Goal: Transaction & Acquisition: Purchase product/service

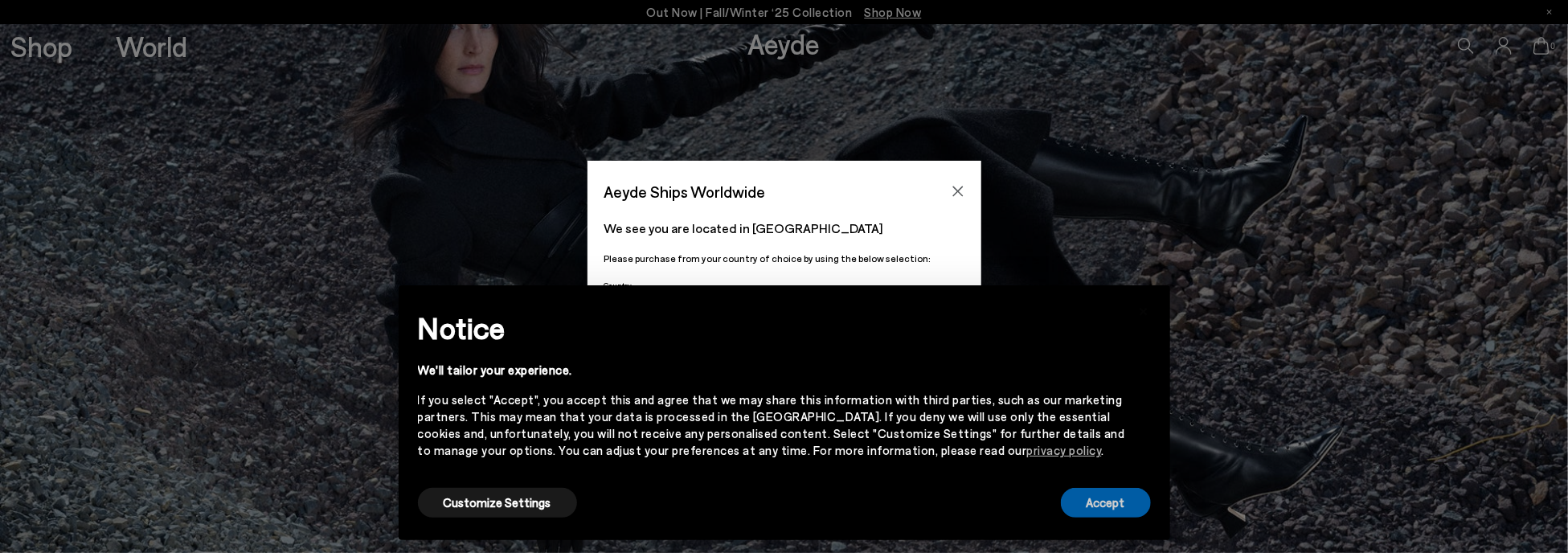
drag, startPoint x: 1112, startPoint y: 490, endPoint x: 1123, endPoint y: 475, distance: 18.6
click at [1114, 488] on button "Accept" at bounding box center [1106, 502] width 90 height 30
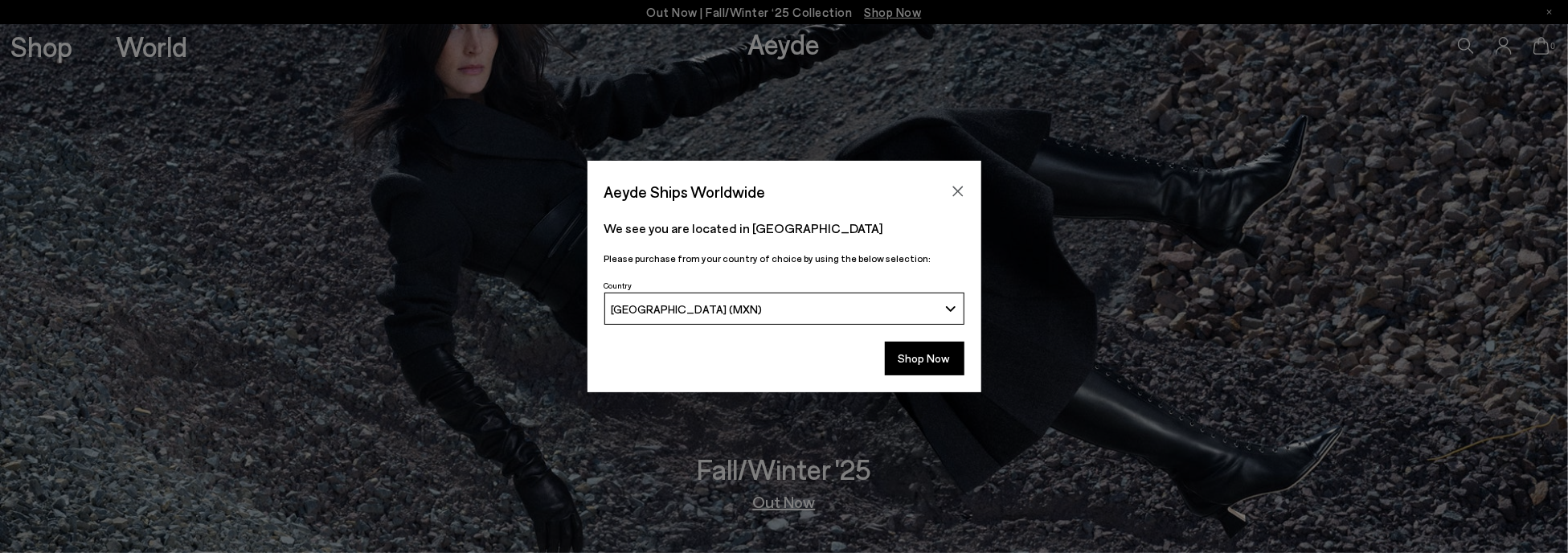
click at [913, 307] on div "[GEOGRAPHIC_DATA] (MXN)" at bounding box center [774, 309] width 327 height 14
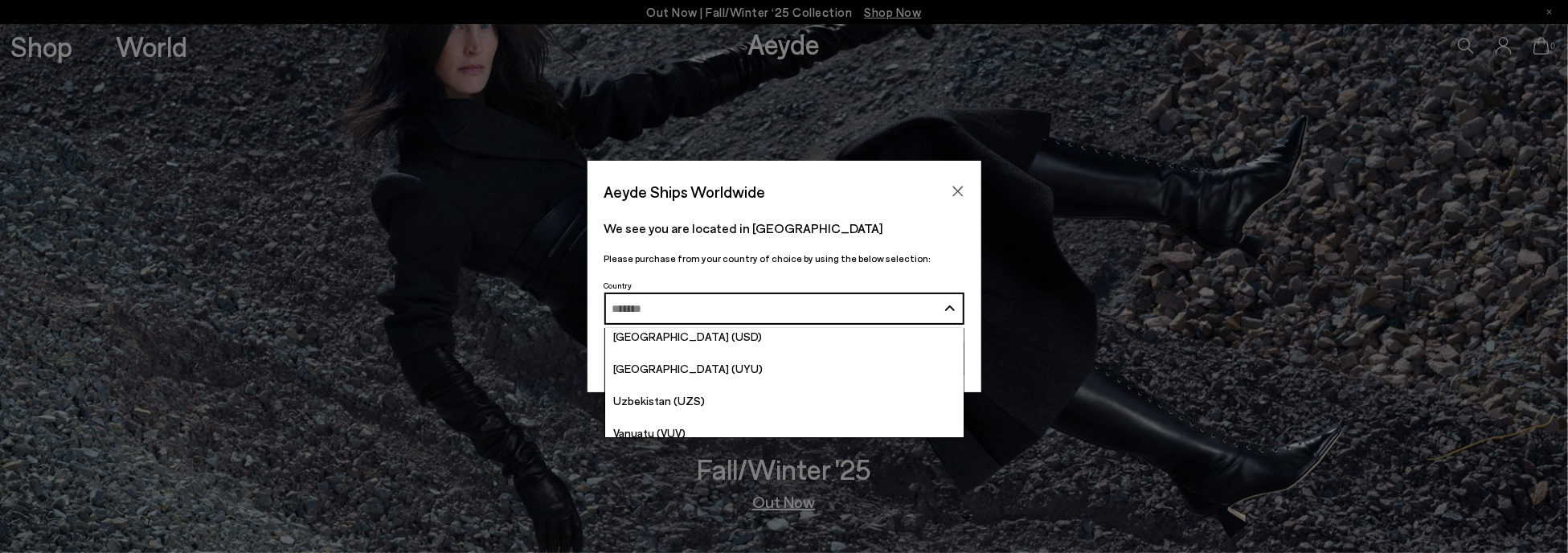
scroll to position [6272, 0]
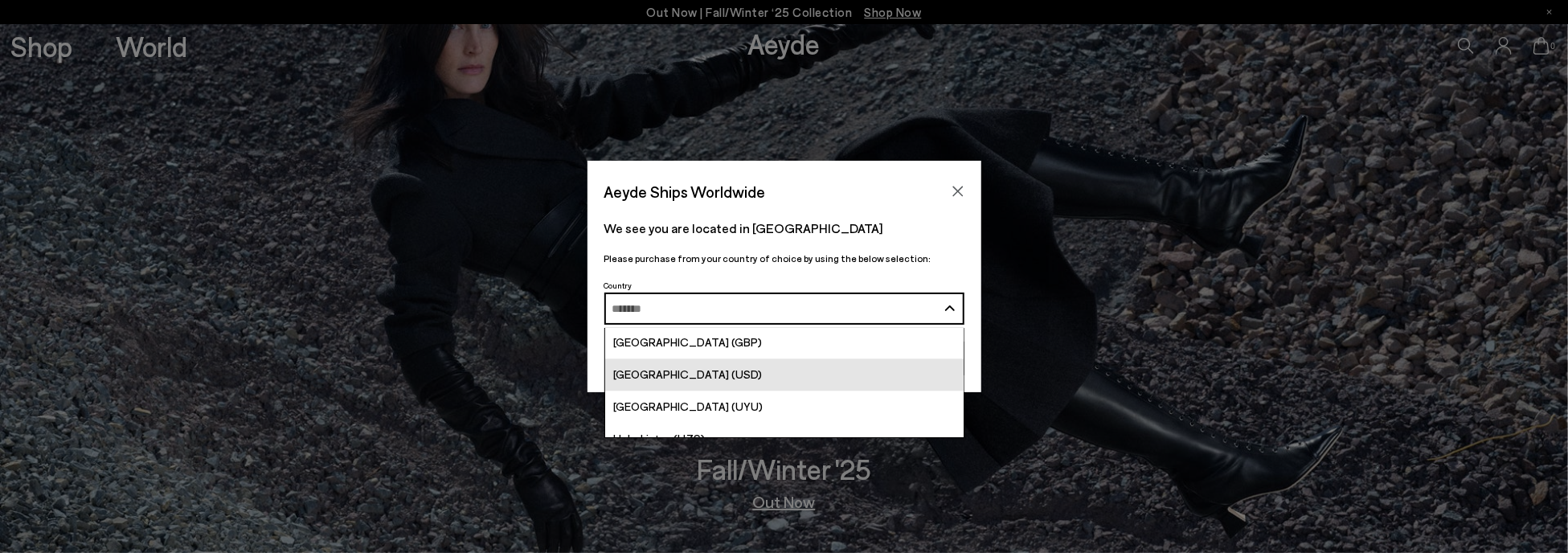
click at [683, 370] on span "[GEOGRAPHIC_DATA] (USD)" at bounding box center [687, 373] width 149 height 14
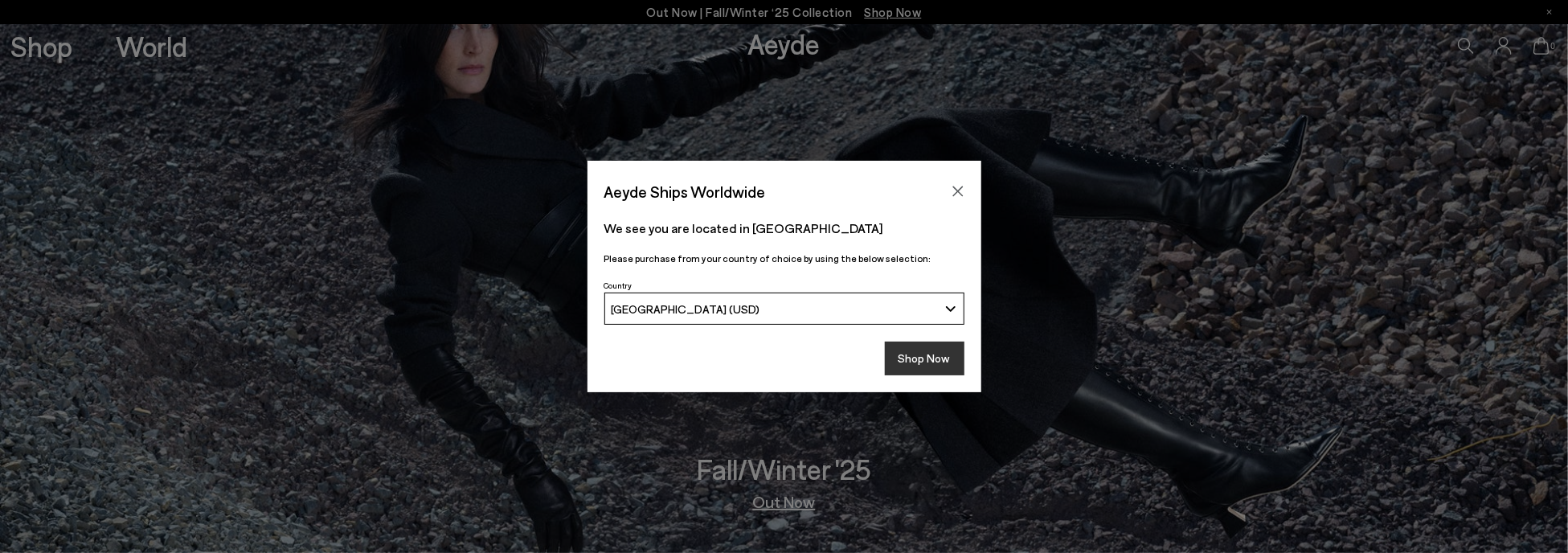
click at [911, 360] on button "Shop Now" at bounding box center [925, 358] width 79 height 33
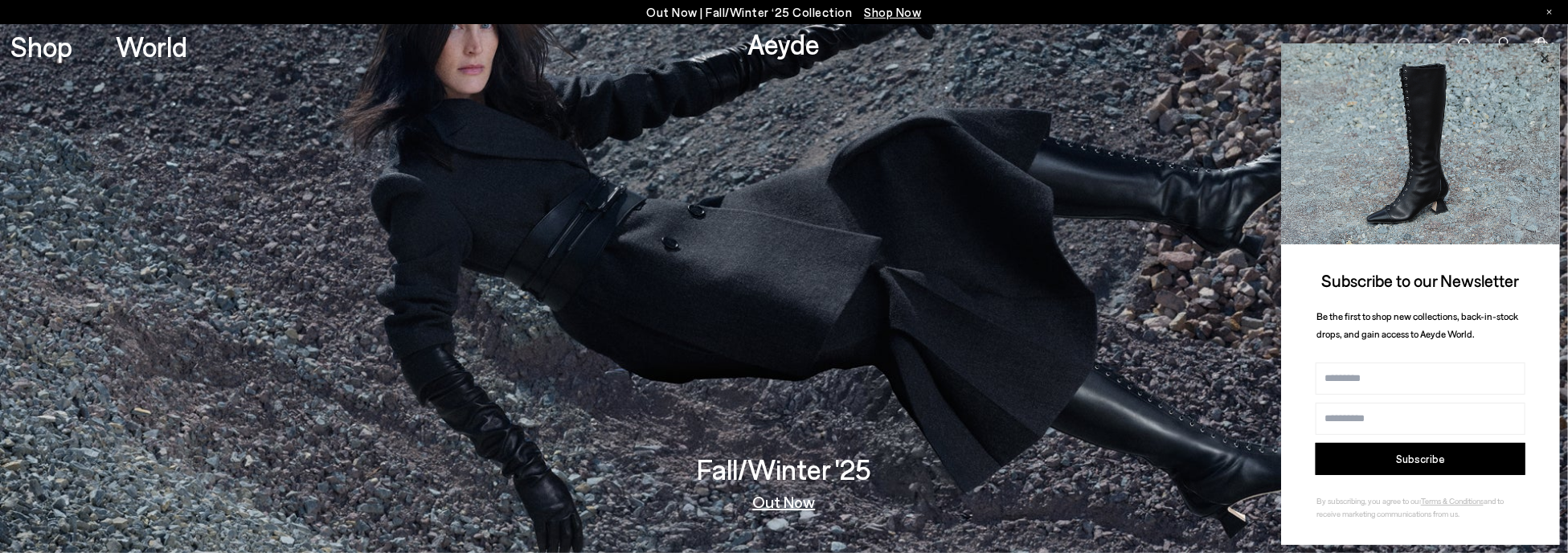
click at [1547, 57] on icon at bounding box center [1545, 58] width 21 height 21
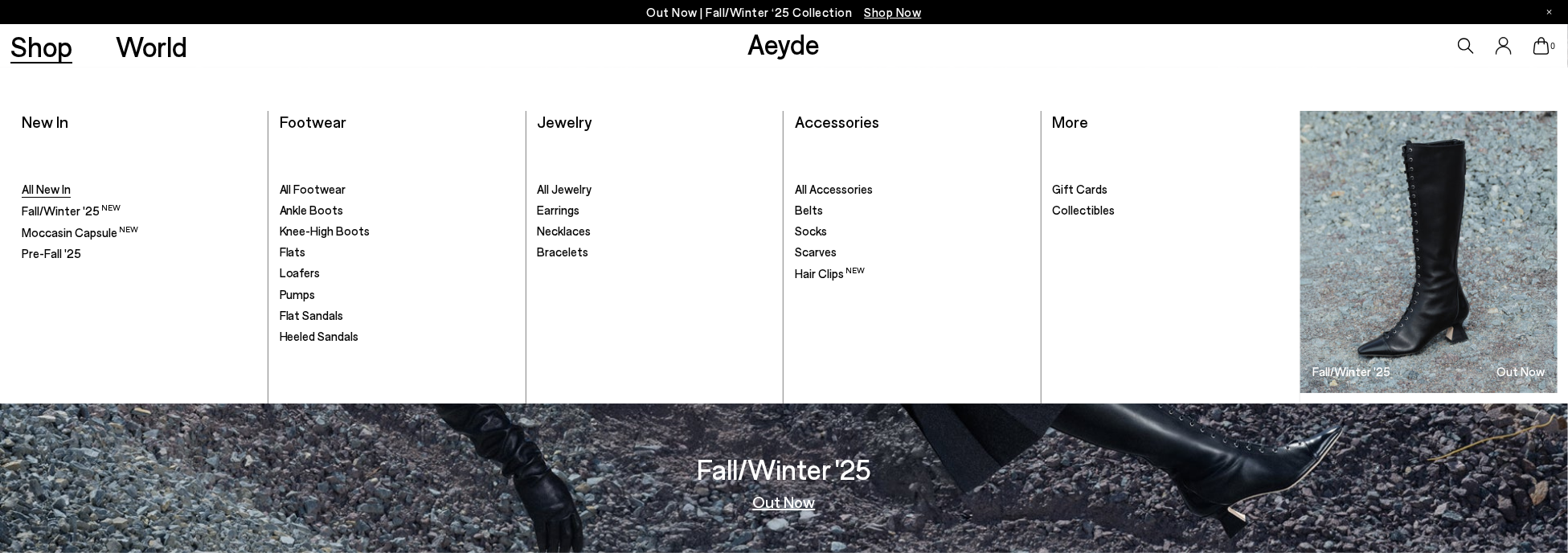
click at [38, 186] on span "All New In" at bounding box center [46, 189] width 49 height 14
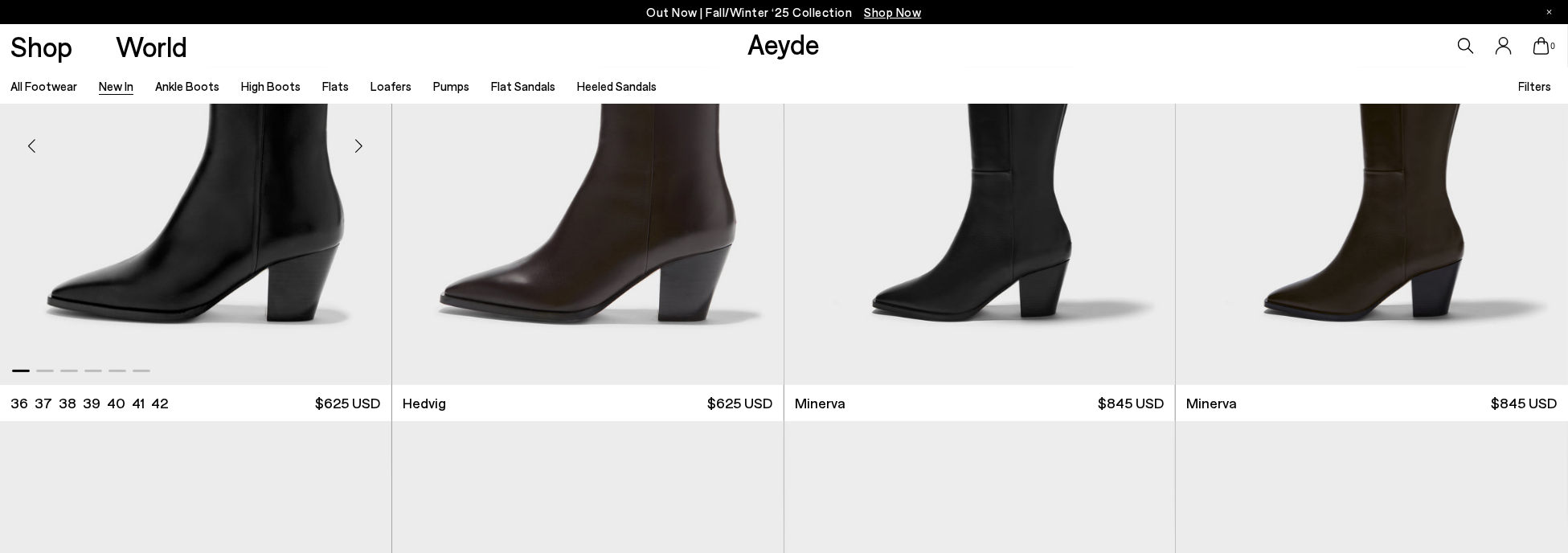
scroll to position [241, 0]
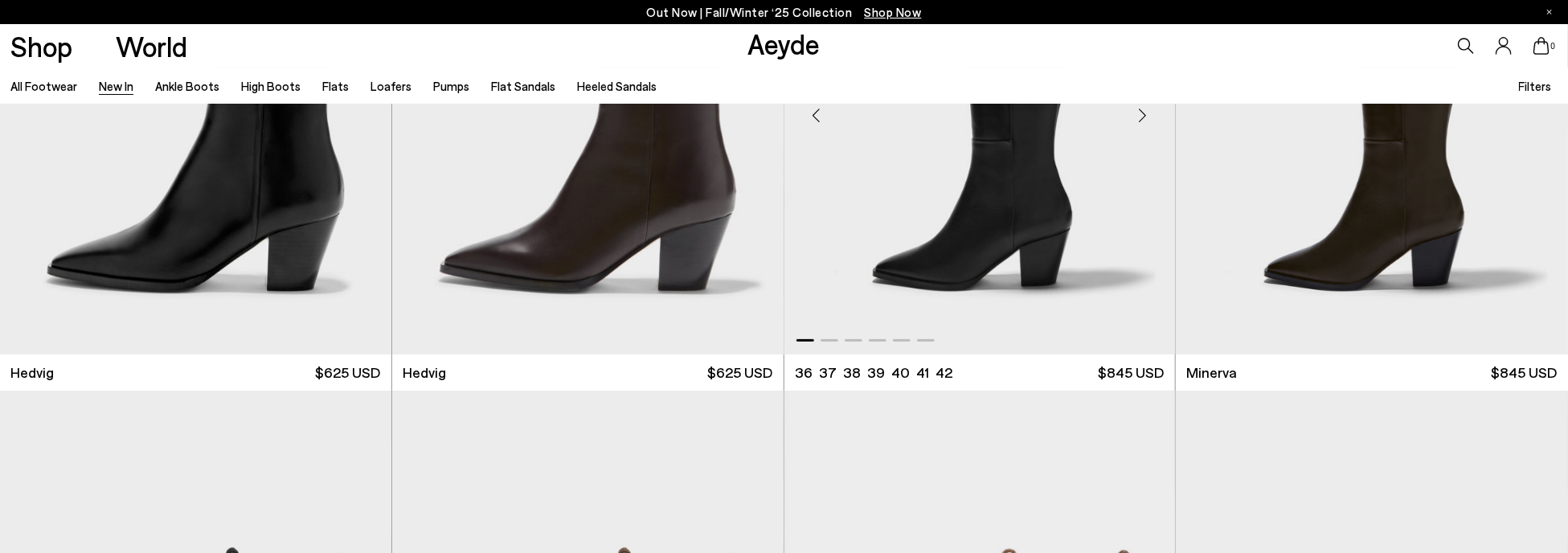
click at [798, 199] on img "1 / 6" at bounding box center [981, 108] width 392 height 492
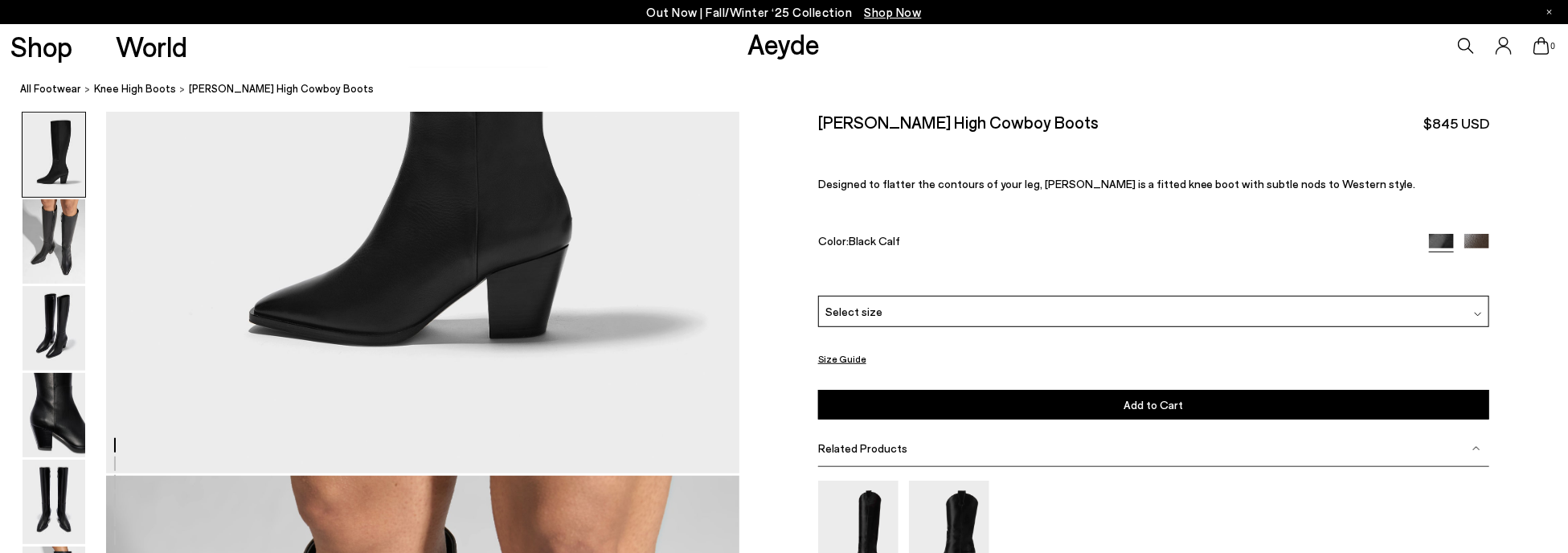
scroll to position [967, 0]
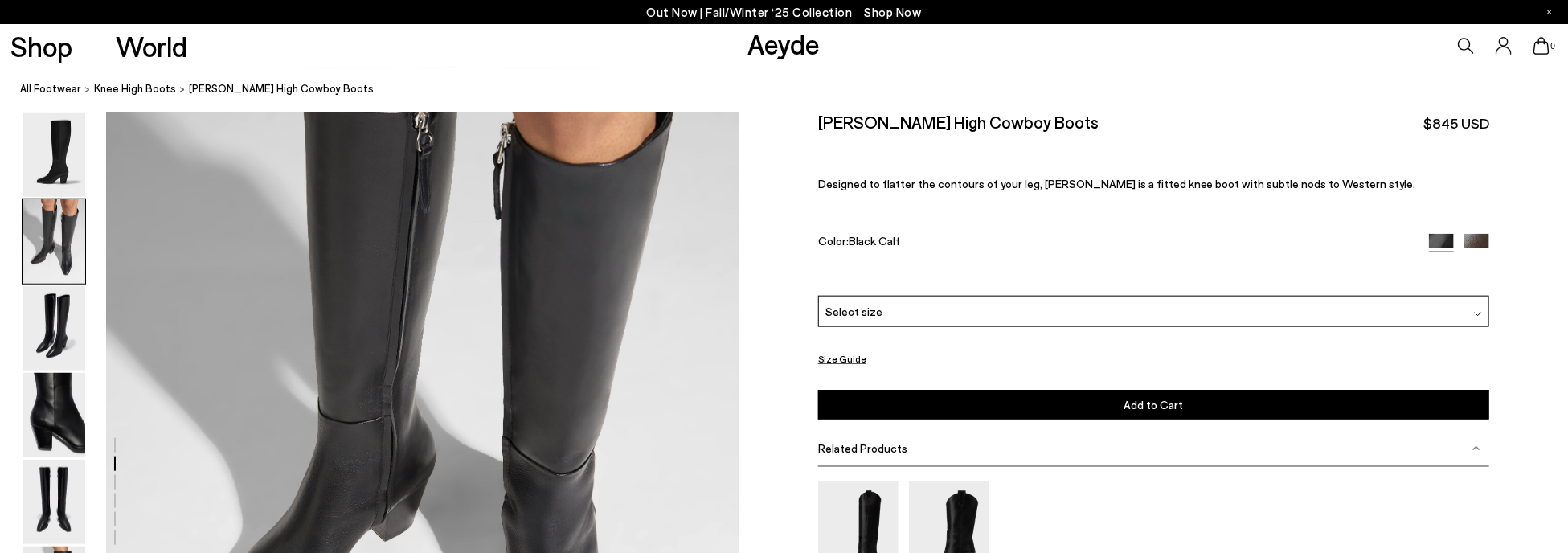
click at [836, 152] on div "Minerva High Cowboy Boots $845 USD Designed to flatter the contours of your leg…" at bounding box center [1154, 204] width 672 height 184
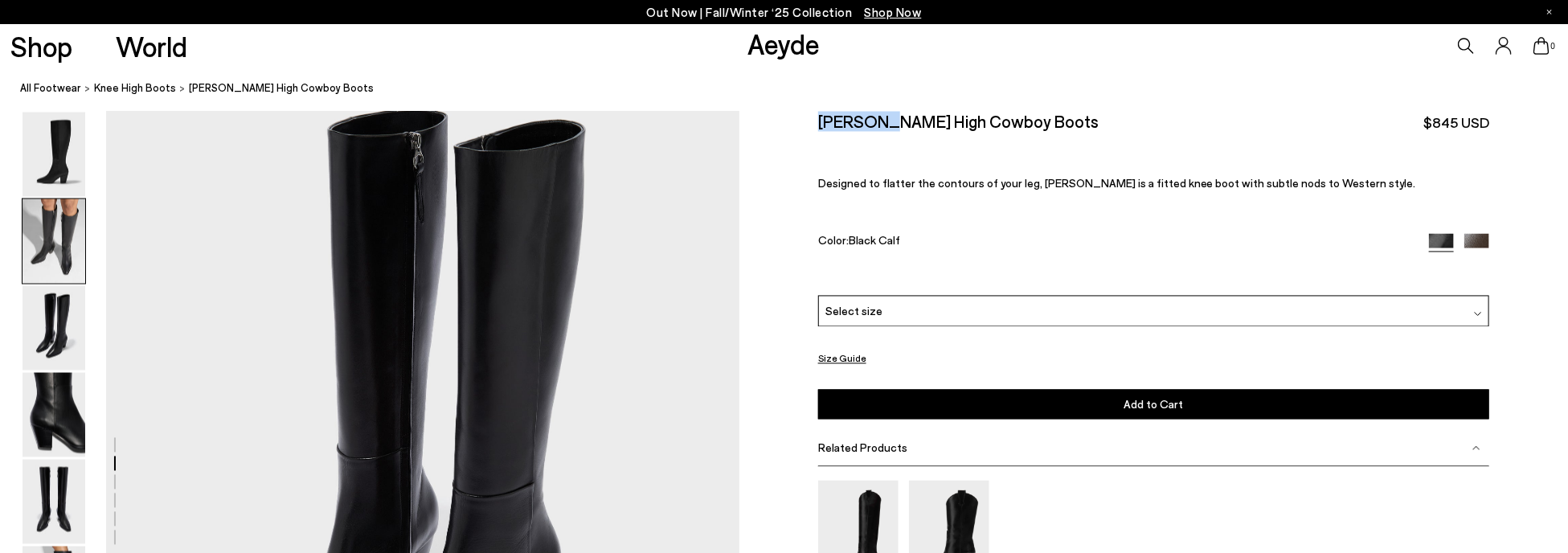
scroll to position [1934, 0]
